Goal: Task Accomplishment & Management: Manage account settings

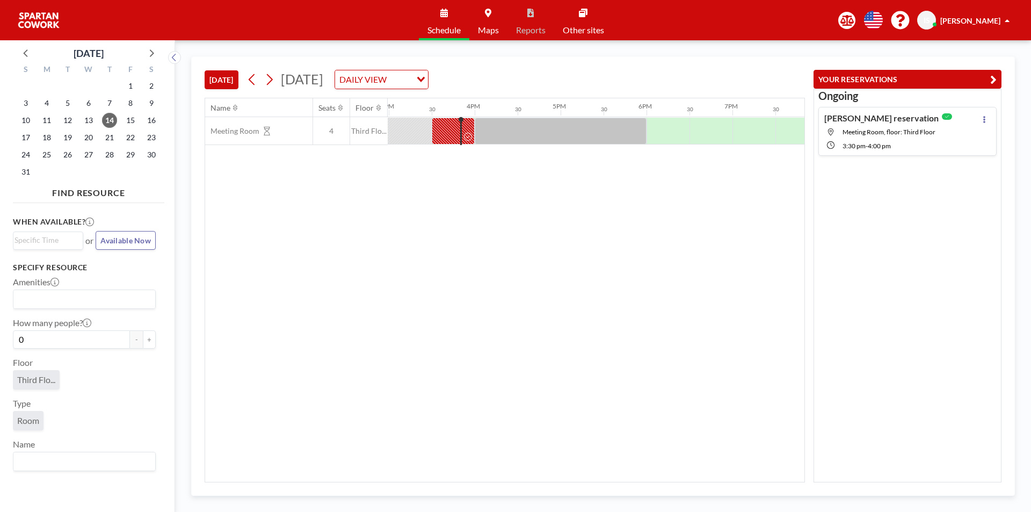
scroll to position [0, 1289]
click at [451, 132] on div at bounding box center [452, 131] width 43 height 27
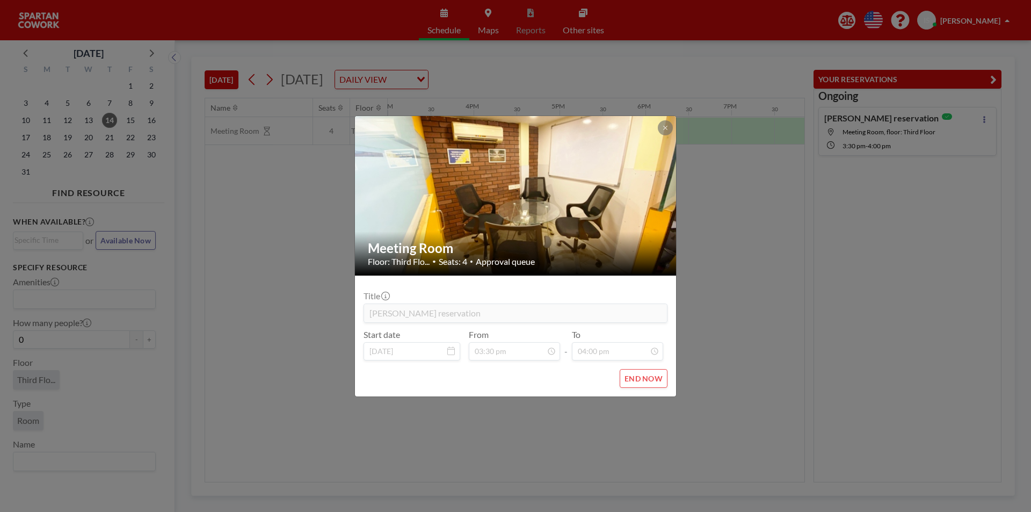
click at [652, 375] on button "END NOW" at bounding box center [644, 378] width 48 height 19
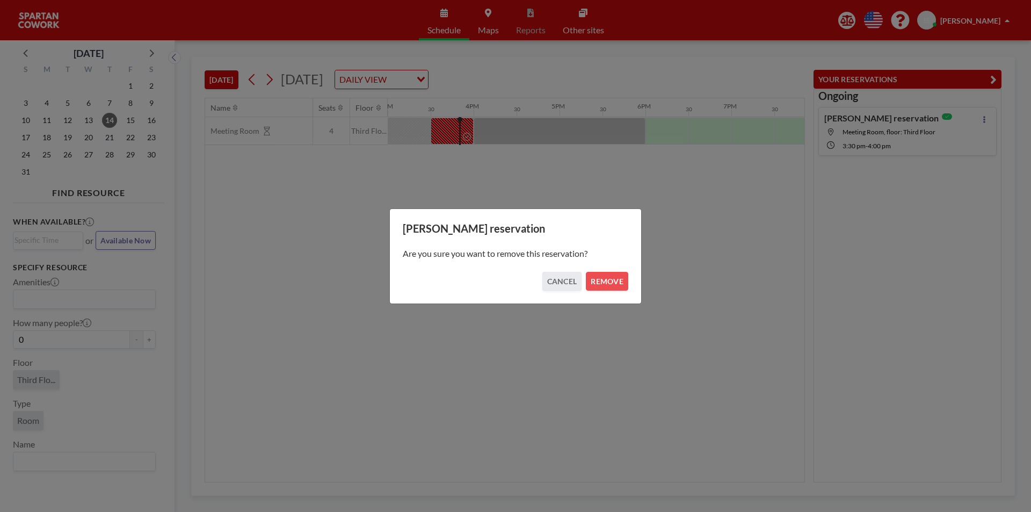
drag, startPoint x: 610, startPoint y: 282, endPoint x: 500, endPoint y: 281, distance: 110.7
click at [500, 281] on div "CANCEL REMOVE" at bounding box center [516, 281] width 226 height 19
click at [674, 255] on div "[PERSON_NAME] reservation Are you sure you want to remove this reservation? CAN…" at bounding box center [515, 256] width 1031 height 512
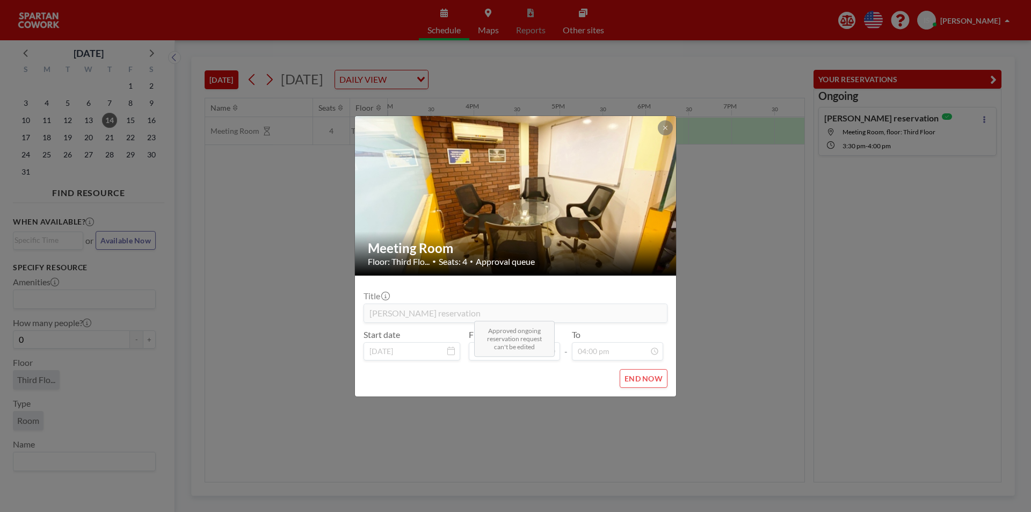
click at [539, 350] on span "Approved ongoing reservation request can't be edited" at bounding box center [514, 339] width 81 height 36
click at [660, 129] on button at bounding box center [665, 127] width 15 height 15
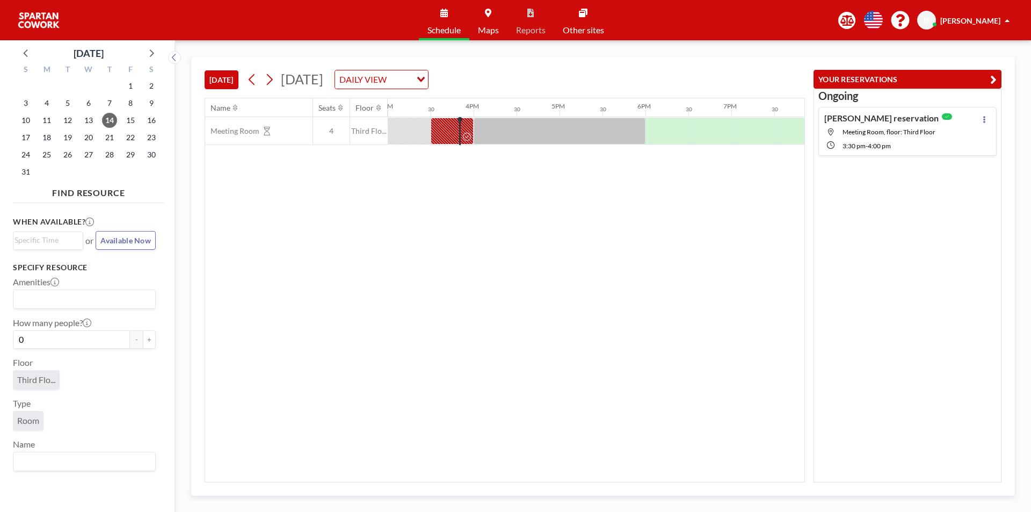
click at [615, 221] on div "Name Seats Floor 12AM 30 1AM 30 2AM 30 3AM 30 4AM 30 5AM 30 6AM 30 7AM 30 8AM 3…" at bounding box center [504, 290] width 599 height 384
click at [466, 135] on icon at bounding box center [467, 137] width 8 height 8
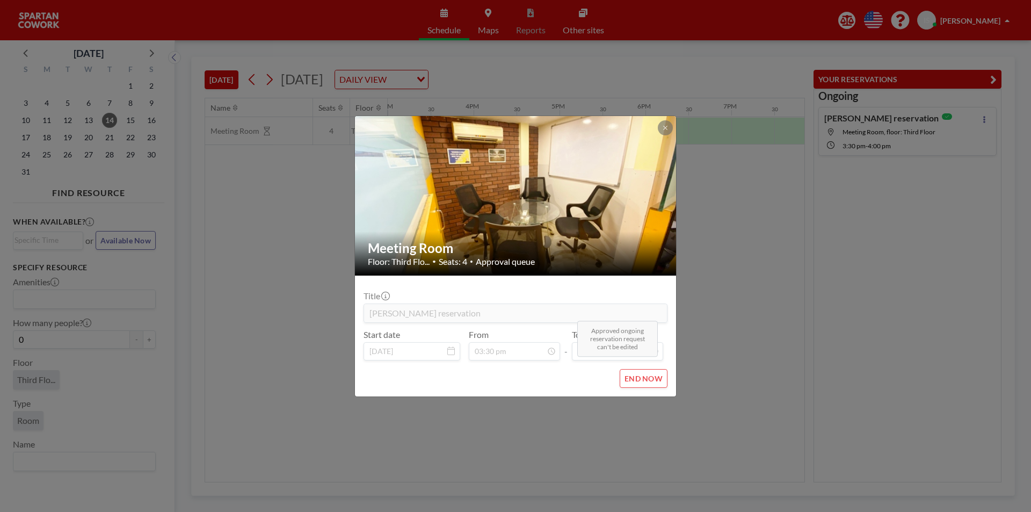
click at [630, 349] on span "Approved ongoing reservation request can't be edited" at bounding box center [617, 339] width 81 height 36
click at [627, 387] on button "END NOW" at bounding box center [644, 378] width 48 height 19
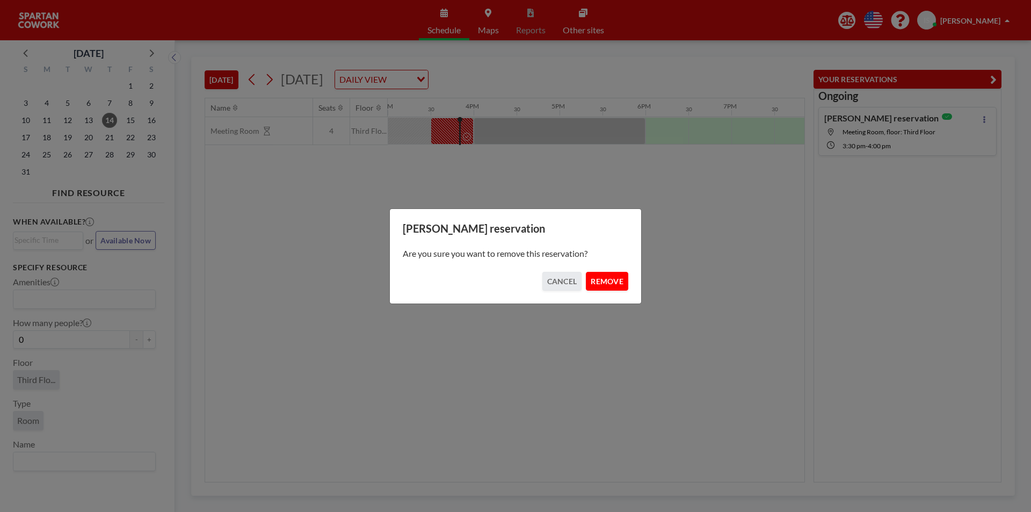
click at [605, 284] on button "REMOVE" at bounding box center [607, 281] width 42 height 19
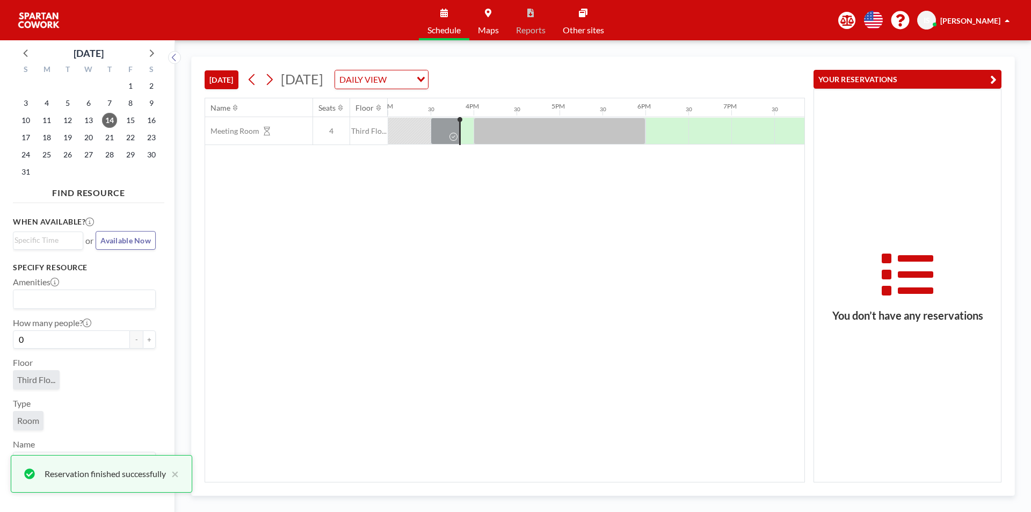
click at [464, 224] on div "Name Seats Floor 12AM 30 1AM 30 2AM 30 3AM 30 4AM 30 5AM 30 6AM 30 7AM 30 8AM 3…" at bounding box center [504, 290] width 599 height 384
click at [443, 125] on div at bounding box center [446, 131] width 30 height 27
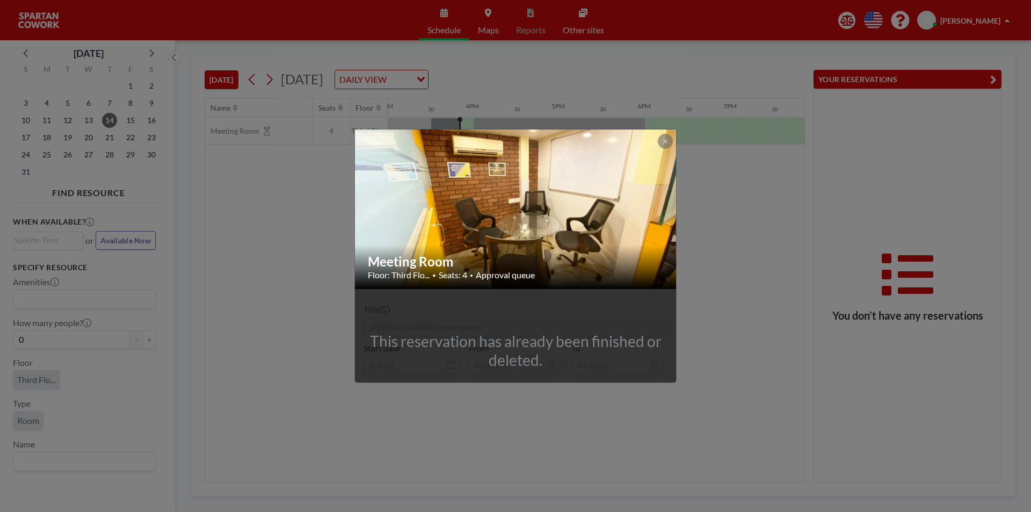
click at [734, 249] on div "Meeting Room Floor: Third Flo... • Seats: 4 • Approval queue This reservation h…" at bounding box center [515, 256] width 1031 height 512
click at [734, 249] on div "Name Seats Floor 12AM 30 1AM 30 2AM 30 3AM 30 4AM 30 5AM 30 6AM 30 7AM 30 8AM 3…" at bounding box center [504, 290] width 599 height 384
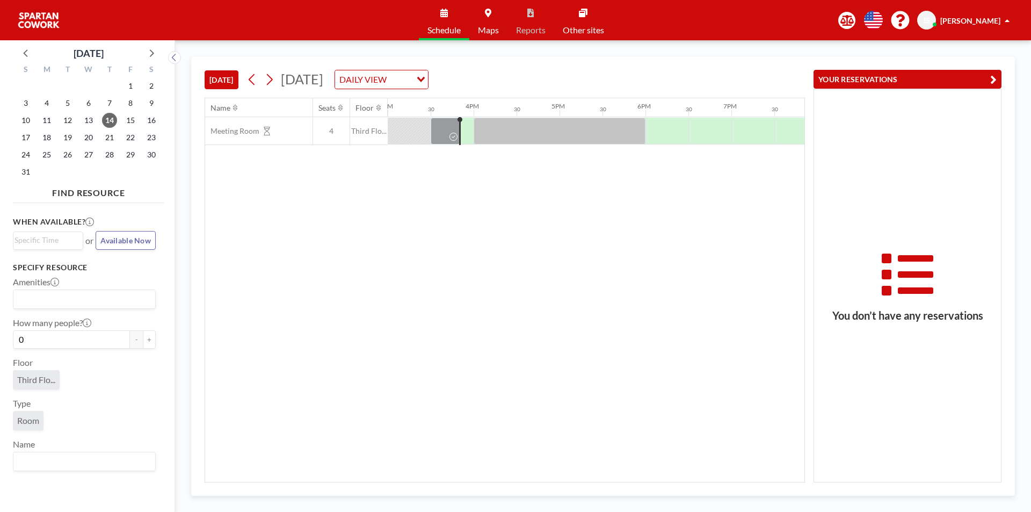
click at [734, 249] on div "Name Seats Floor 12AM 30 1AM 30 2AM 30 3AM 30 4AM 30 5AM 30 6AM 30 7AM 30 8AM 3…" at bounding box center [504, 290] width 599 height 384
